Goal: Task Accomplishment & Management: Manage account settings

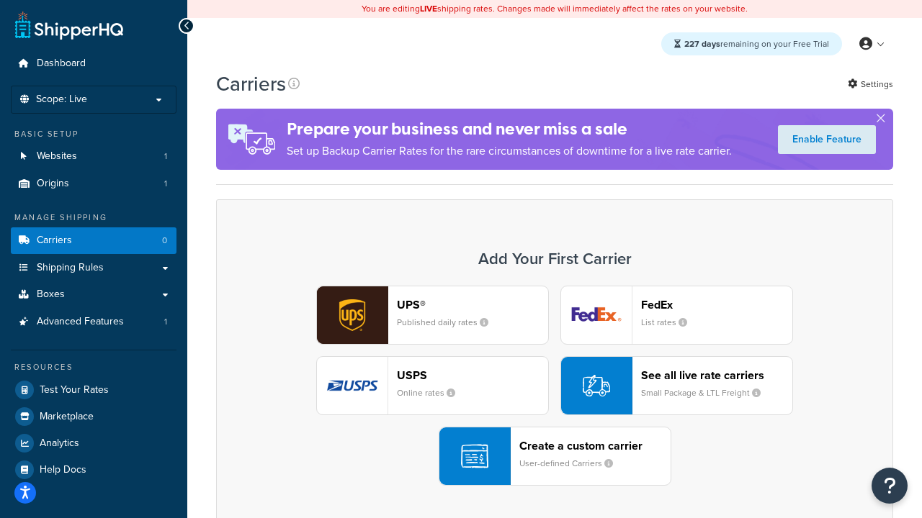
click at [554, 386] on div "UPS® Published daily rates FedEx List rates USPS Online rates See all live rate…" at bounding box center [554, 386] width 647 height 200
click at [716, 305] on header "FedEx" at bounding box center [716, 305] width 151 height 14
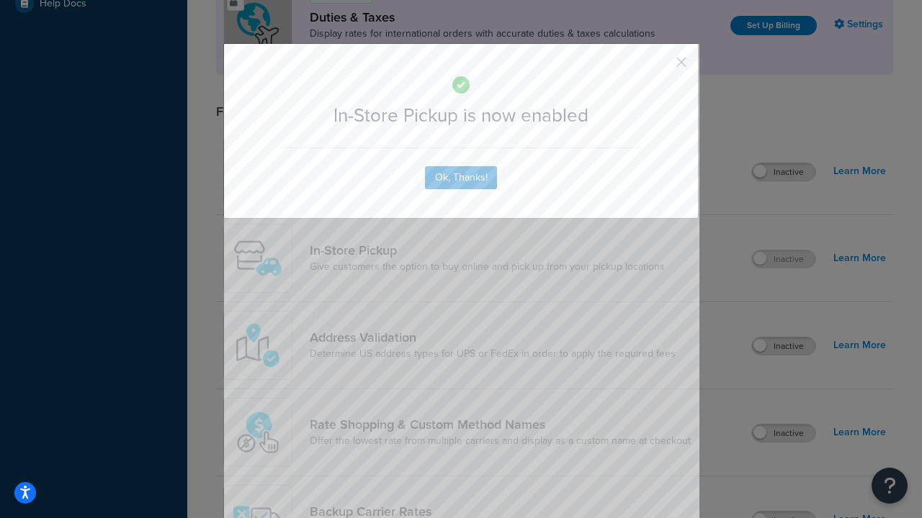
scroll to position [494, 0]
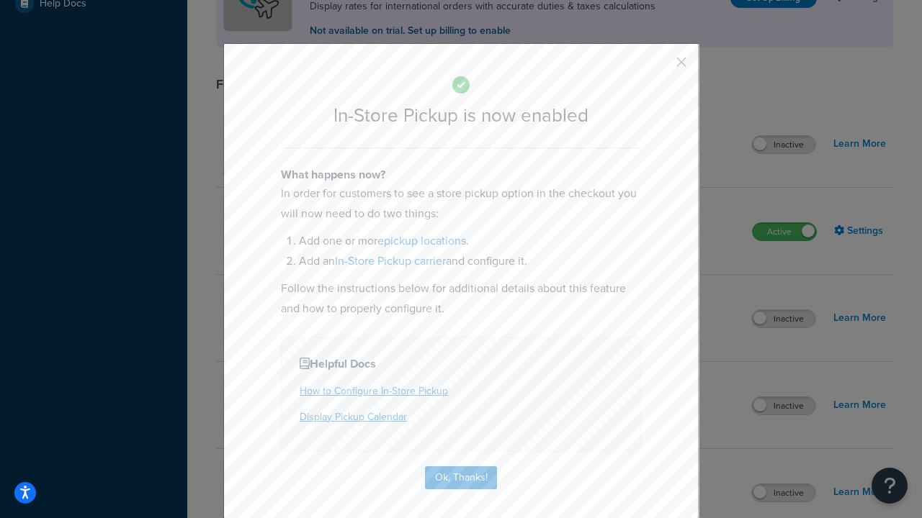
click at [660, 67] on button "button" at bounding box center [660, 68] width 4 height 4
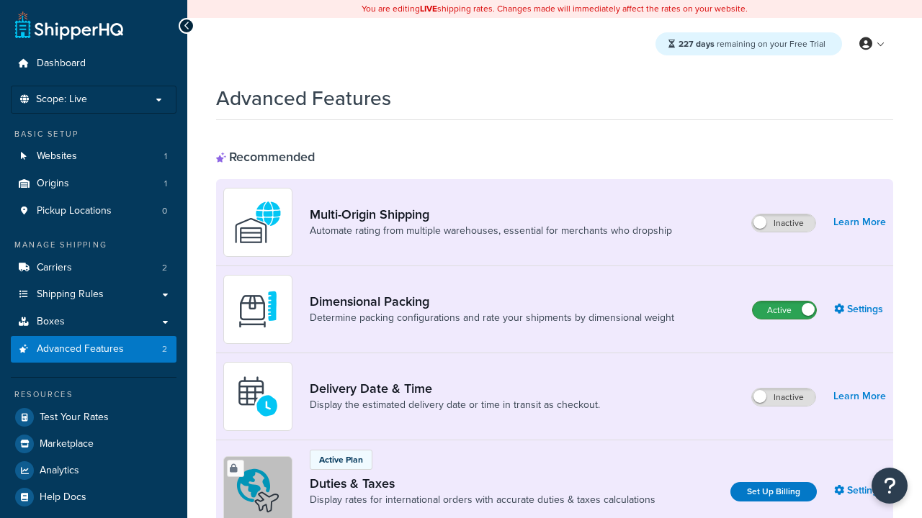
click at [784, 302] on label "Active" at bounding box center [783, 310] width 63 height 17
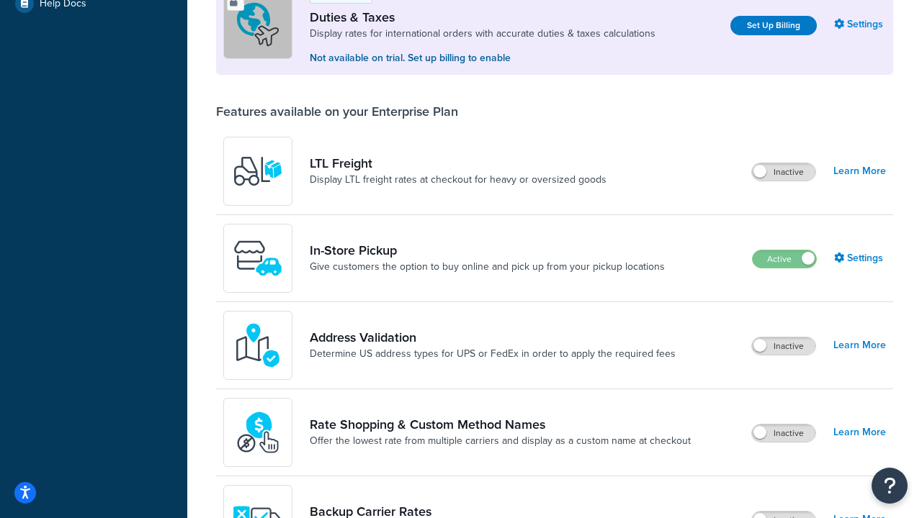
scroll to position [439, 0]
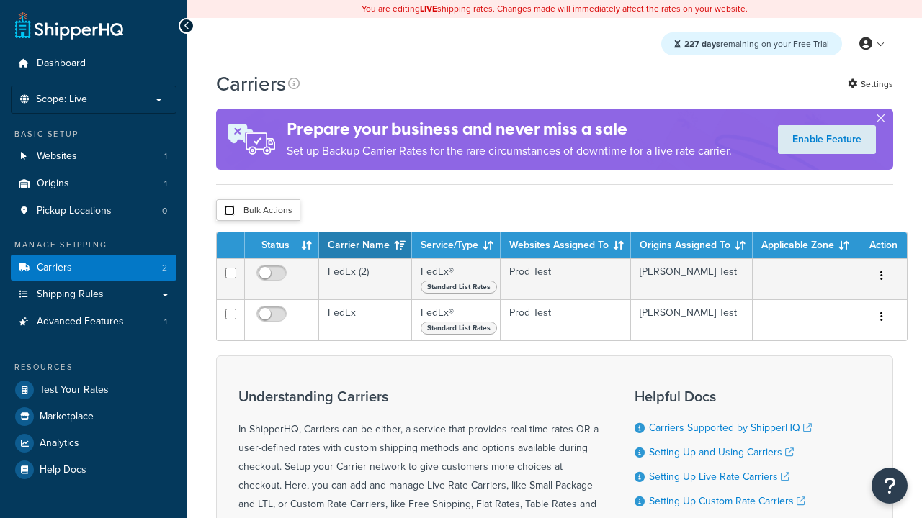
click at [229, 212] on input "checkbox" at bounding box center [229, 210] width 11 height 11
checkbox input "true"
click at [0, 0] on button "Delete" at bounding box center [0, 0] width 0 height 0
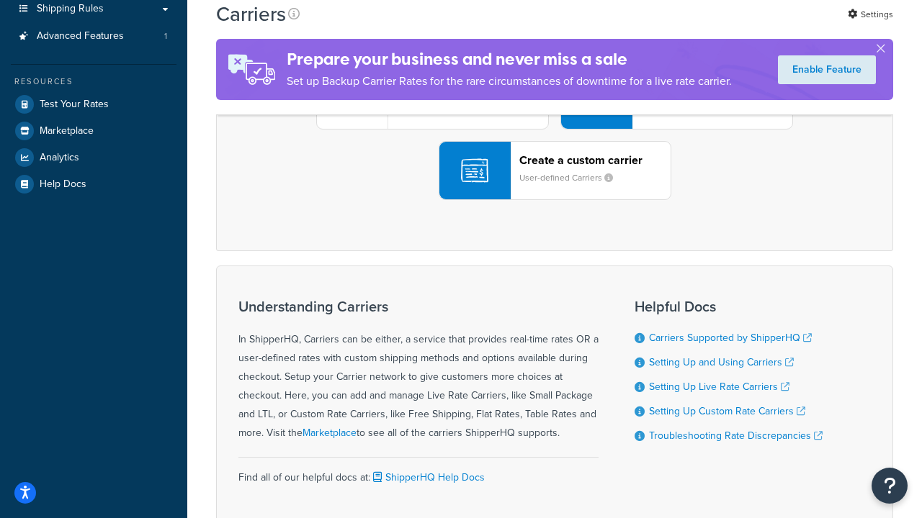
click at [554, 200] on div "UPS® Published daily rates FedEx List rates USPS Online rates See all live rate…" at bounding box center [554, 100] width 647 height 200
click at [554, 188] on div "Create a custom carrier User-defined Carriers" at bounding box center [594, 170] width 151 height 35
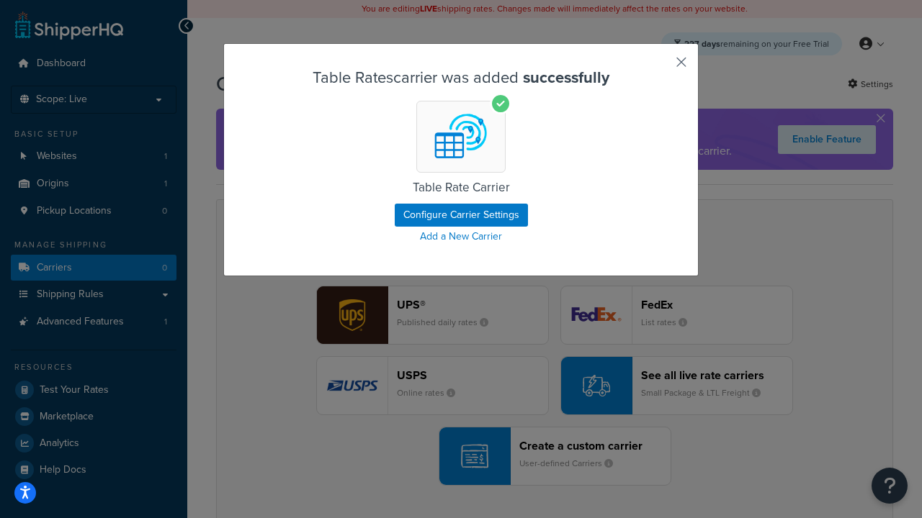
click at [660, 67] on button "button" at bounding box center [660, 68] width 4 height 4
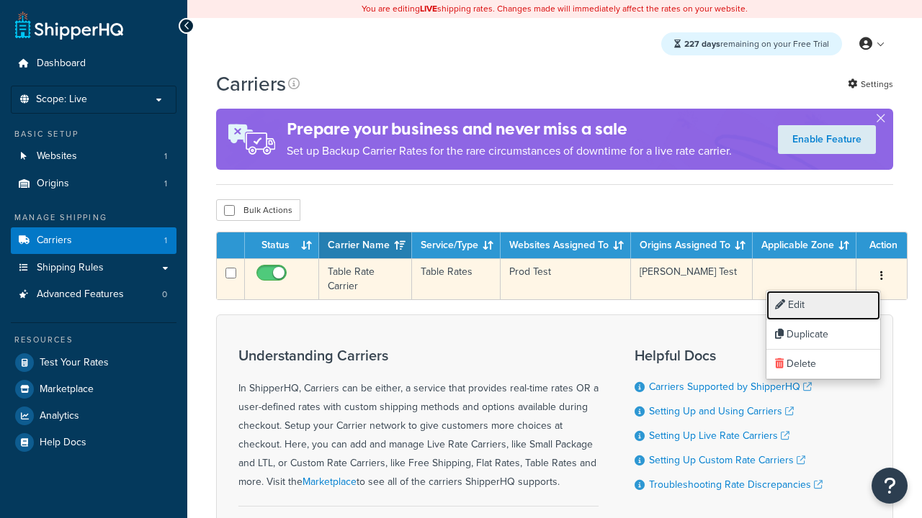
click at [823, 305] on link "Edit" at bounding box center [823, 306] width 114 height 30
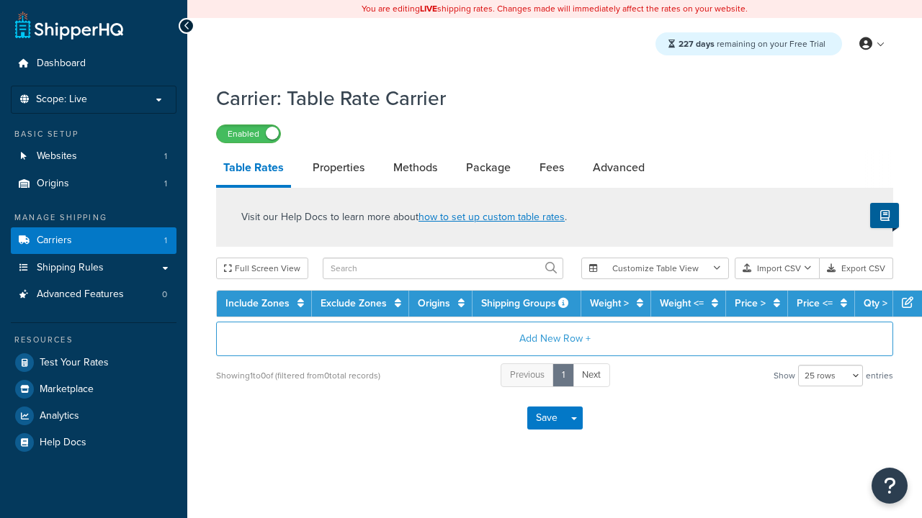
select select "25"
